Goal: Find specific page/section: Find specific page/section

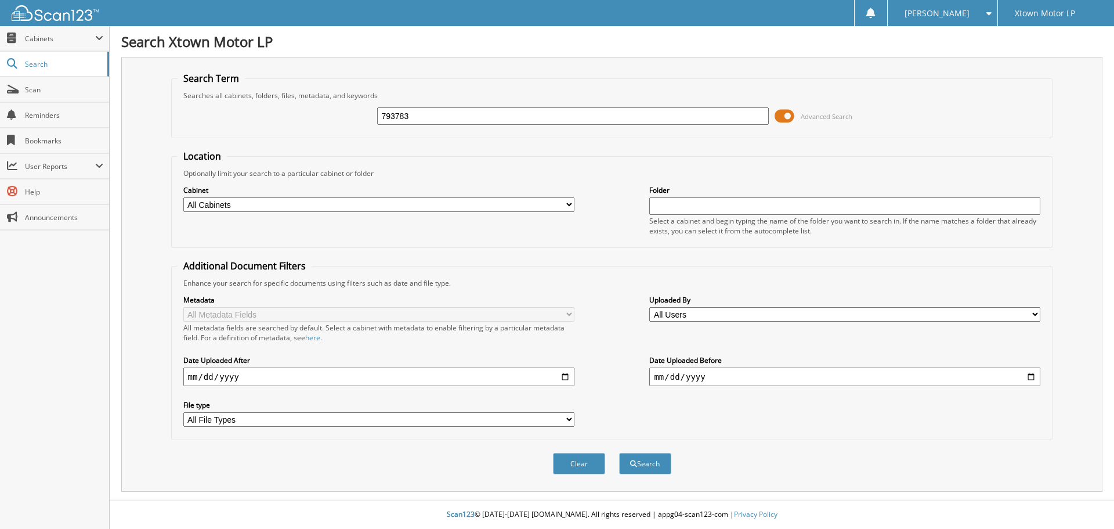
type input "793783"
click at [619, 453] on button "Search" at bounding box center [645, 463] width 52 height 21
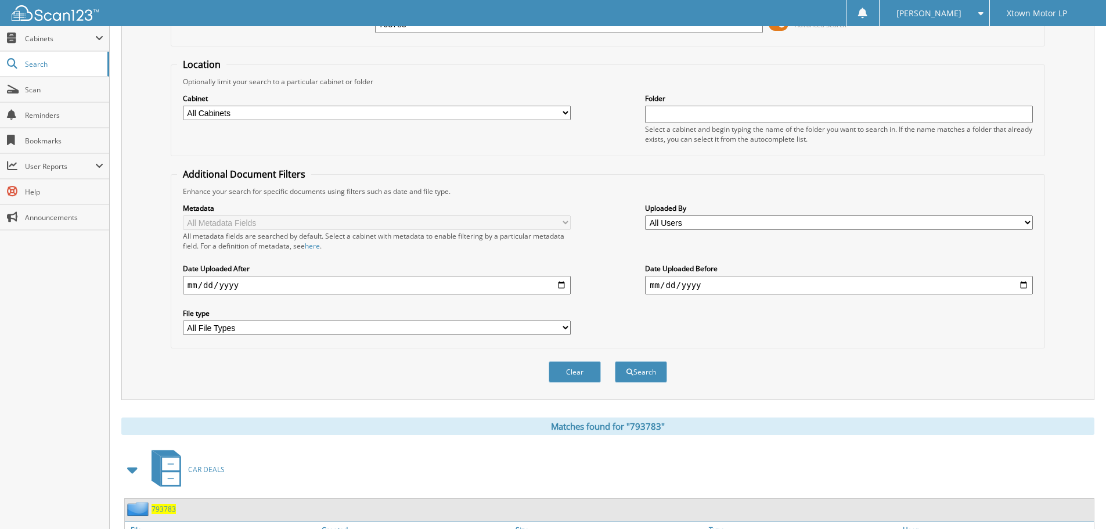
scroll to position [290, 0]
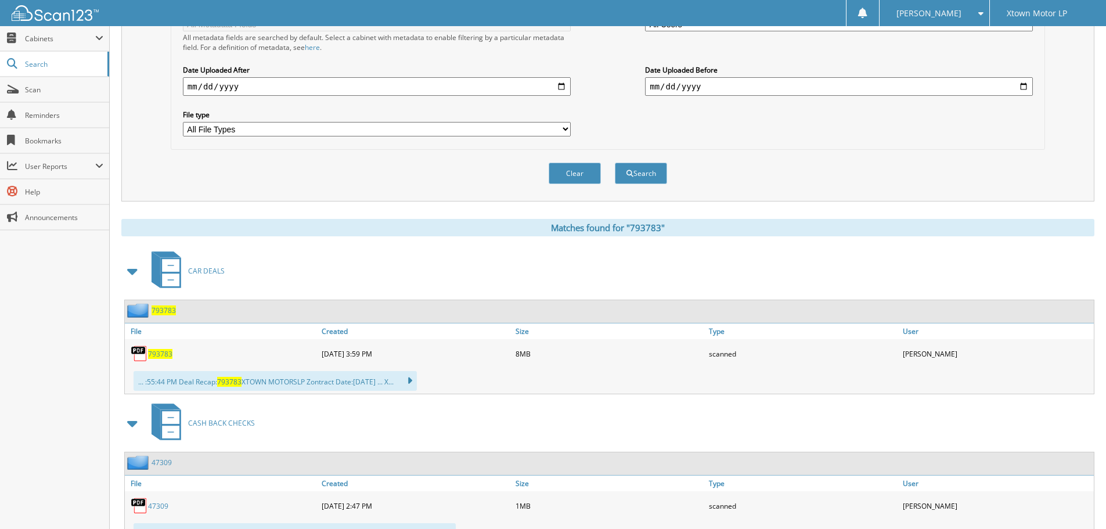
click at [159, 356] on span "793783" at bounding box center [160, 354] width 24 height 10
drag, startPoint x: 1013, startPoint y: 160, endPoint x: 779, endPoint y: 157, distance: 233.3
click at [1013, 160] on div "Clear Search" at bounding box center [608, 173] width 874 height 47
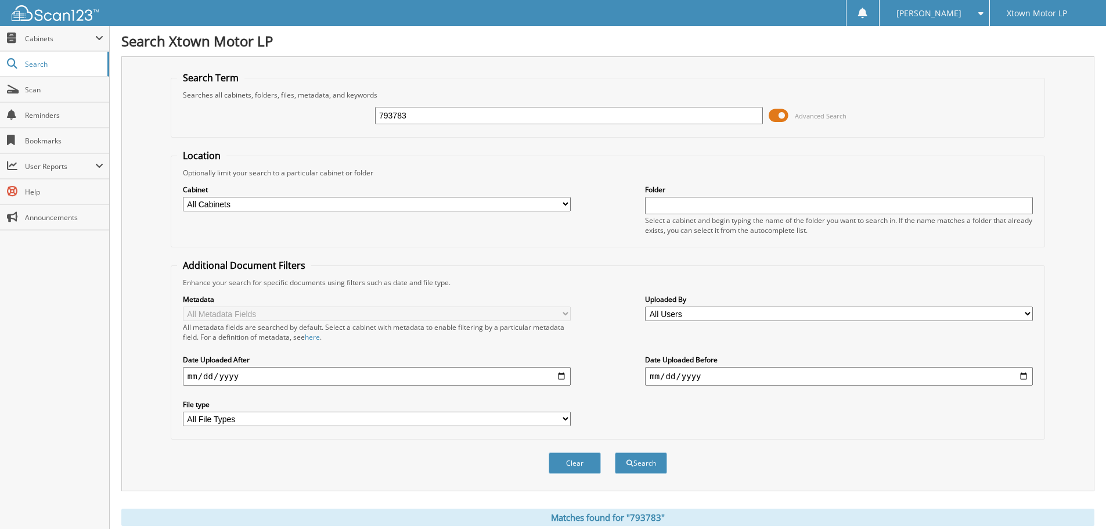
scroll to position [0, 0]
click at [425, 118] on input "793783" at bounding box center [569, 115] width 388 height 17
paste input "8868"
type input "798868"
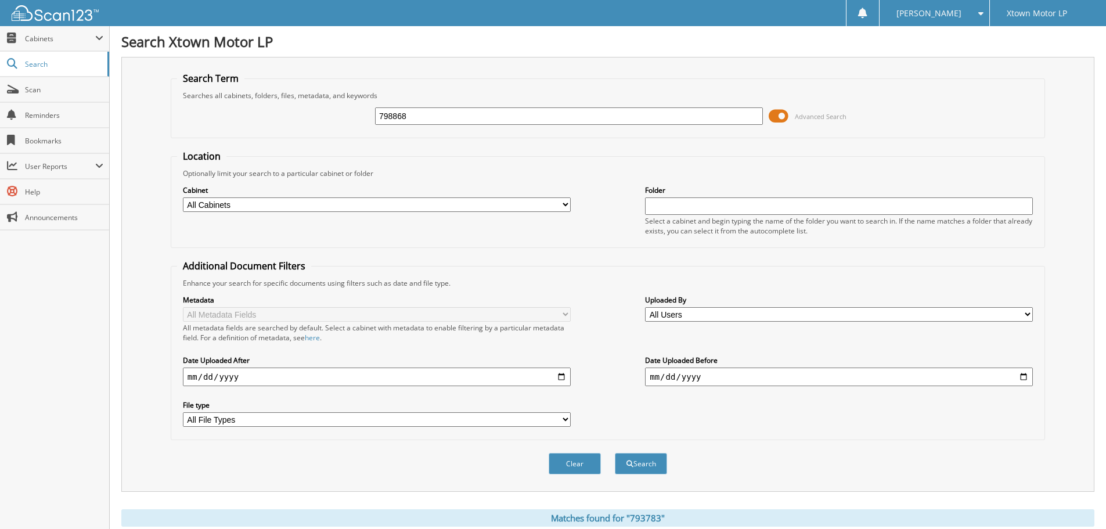
click at [615, 453] on button "Search" at bounding box center [641, 463] width 52 height 21
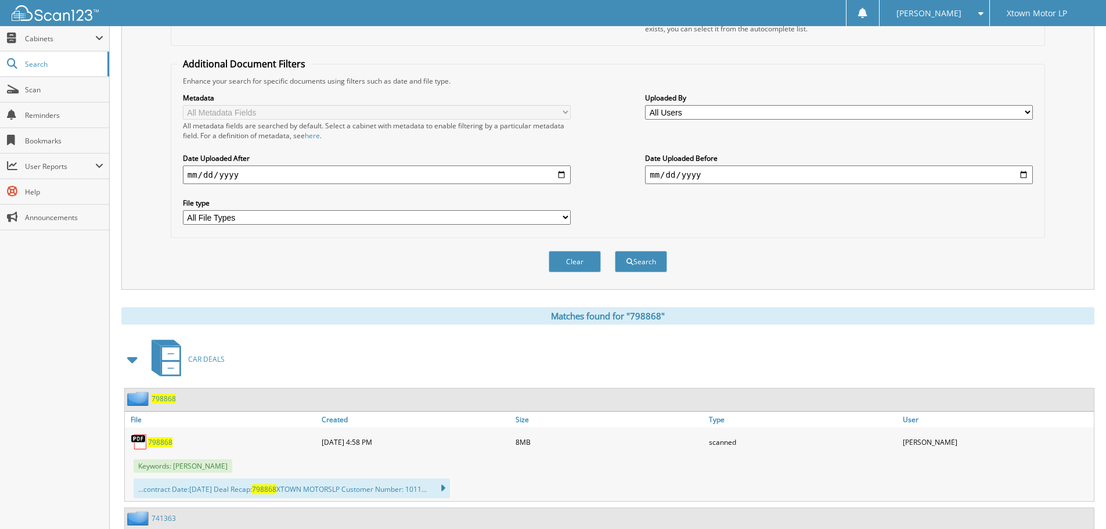
scroll to position [290, 0]
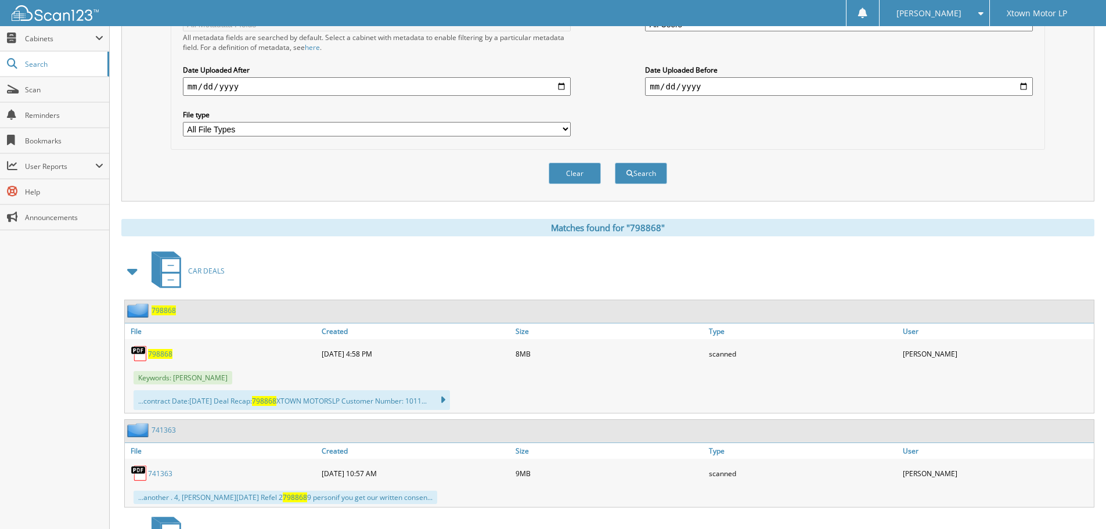
click at [164, 357] on span "798868" at bounding box center [160, 354] width 24 height 10
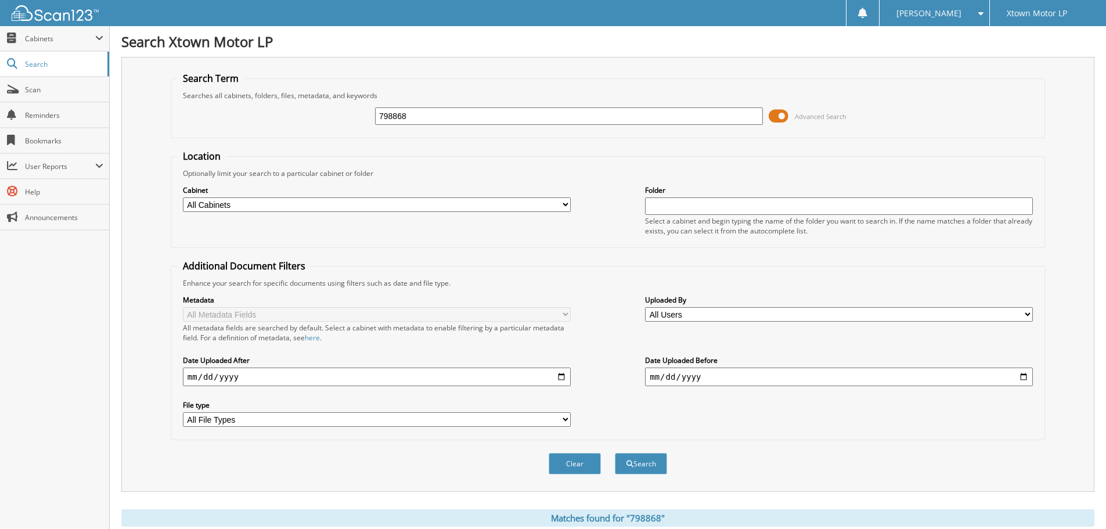
click at [419, 117] on input "798868" at bounding box center [569, 115] width 388 height 17
paste input "RC111704"
type input "RC111704"
click at [615, 453] on button "Search" at bounding box center [641, 463] width 52 height 21
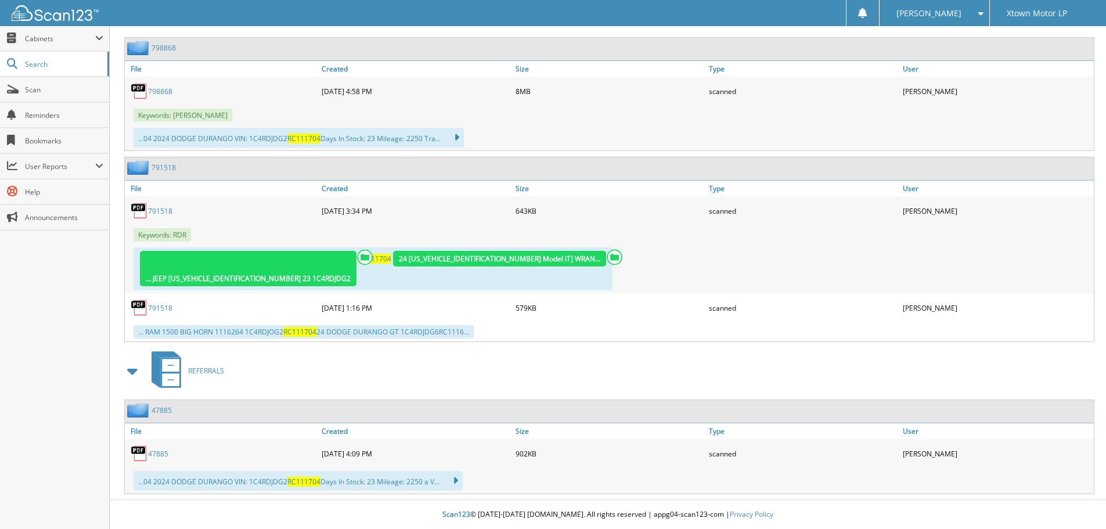
scroll to position [553, 0]
click at [151, 452] on link "47885" at bounding box center [158, 454] width 20 height 10
